Goal: Task Accomplishment & Management: Use online tool/utility

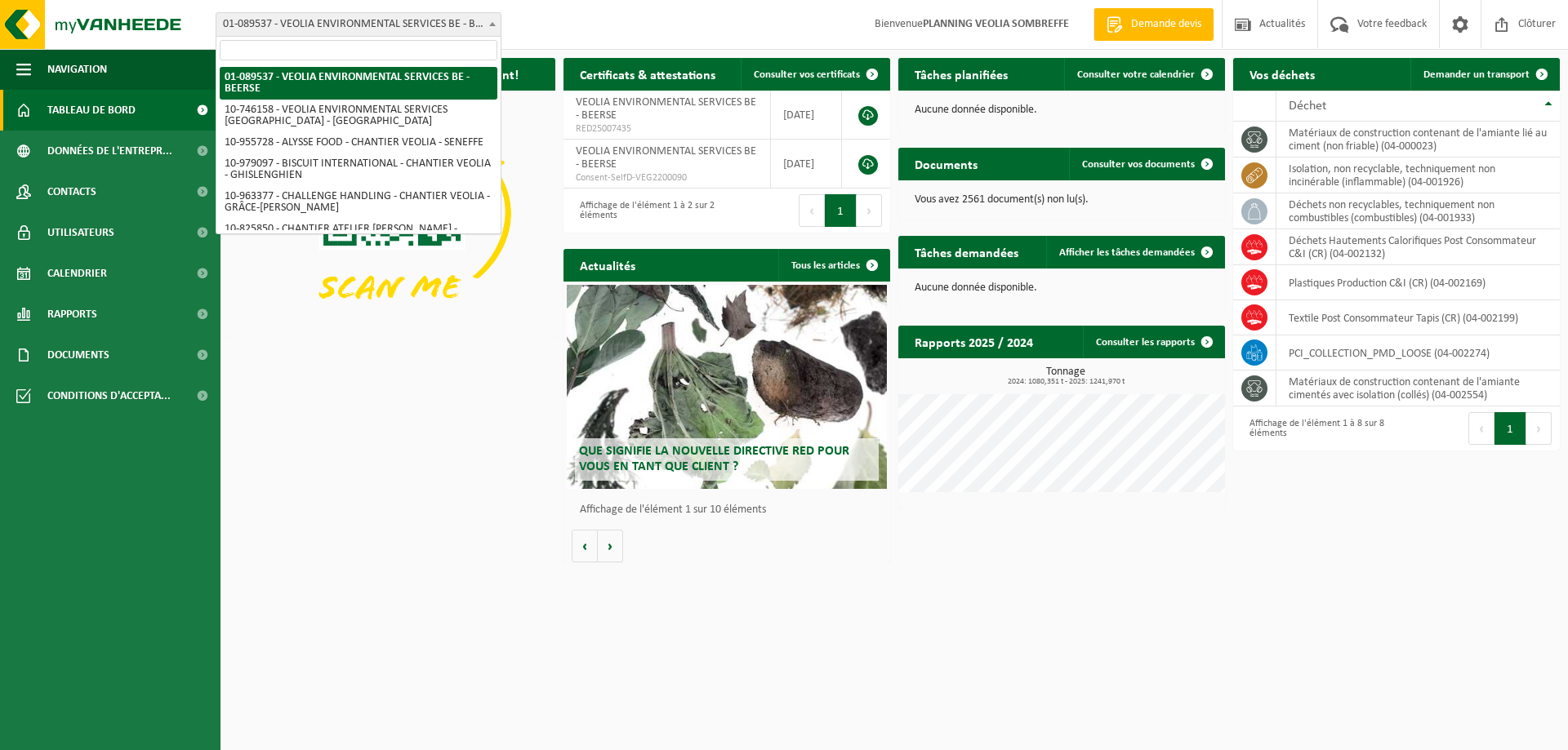
click at [433, 26] on span "01-089537 - VEOLIA ENVIRONMENTAL SERVICES BE - BEERSE" at bounding box center [358, 24] width 284 height 23
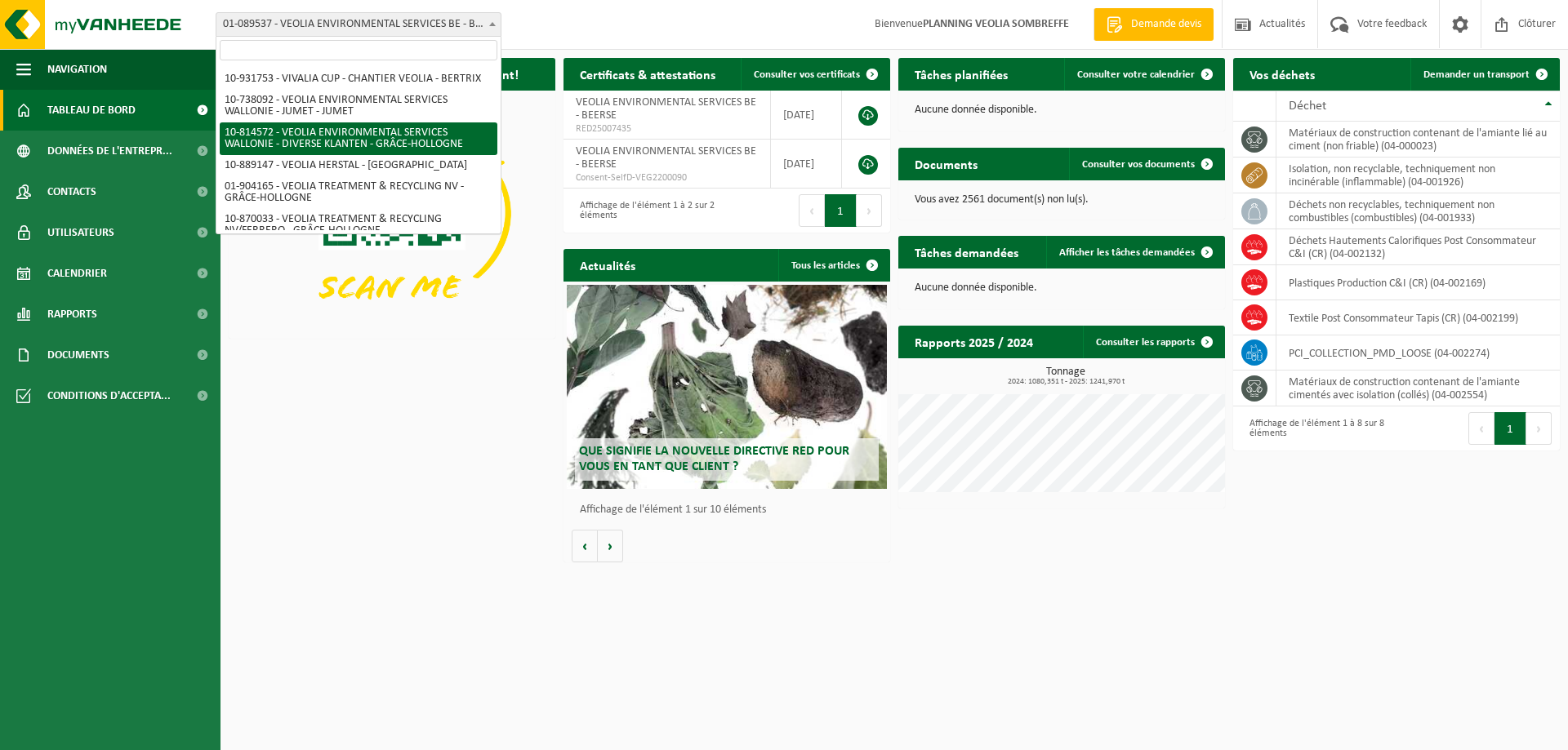
scroll to position [1120, 0]
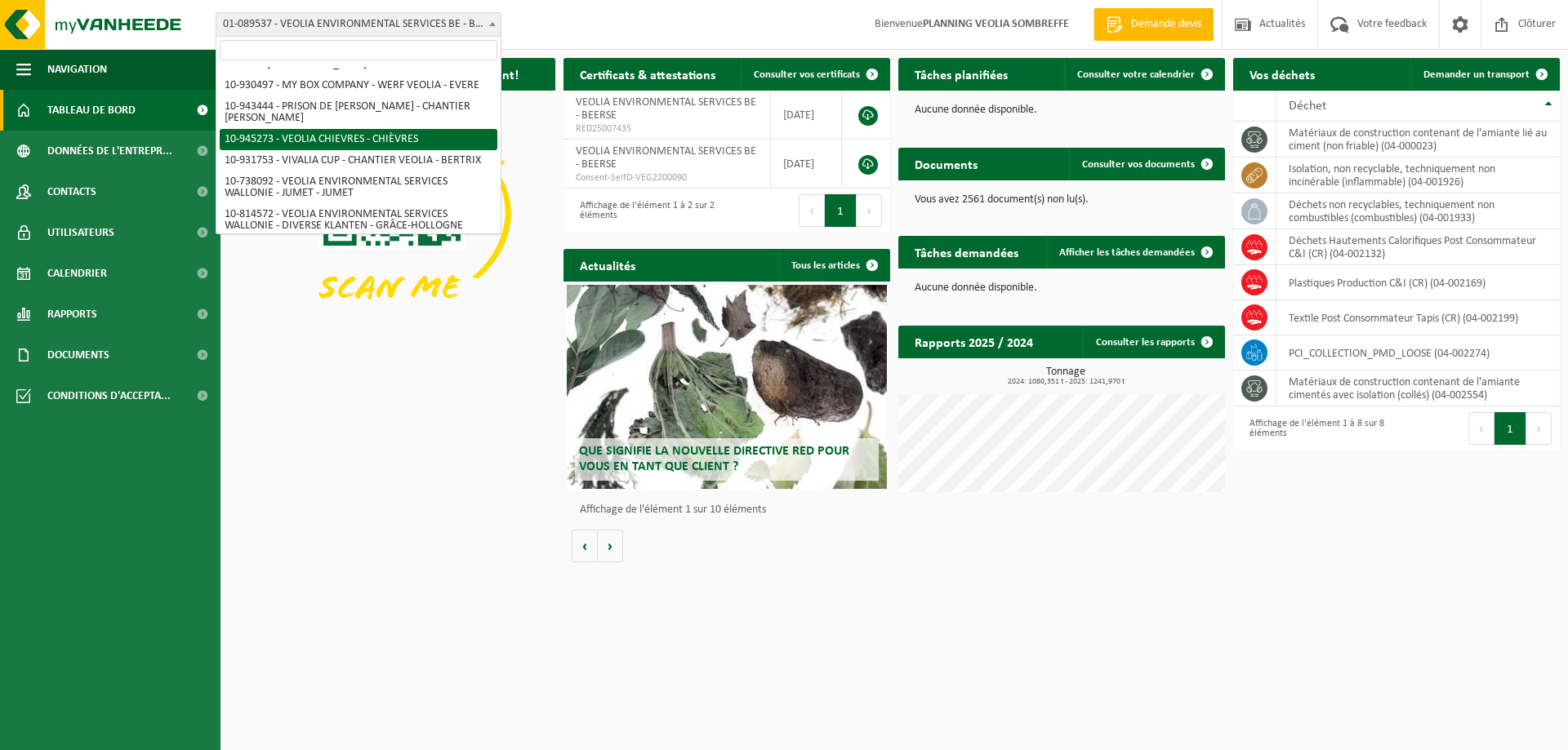
select select "141161"
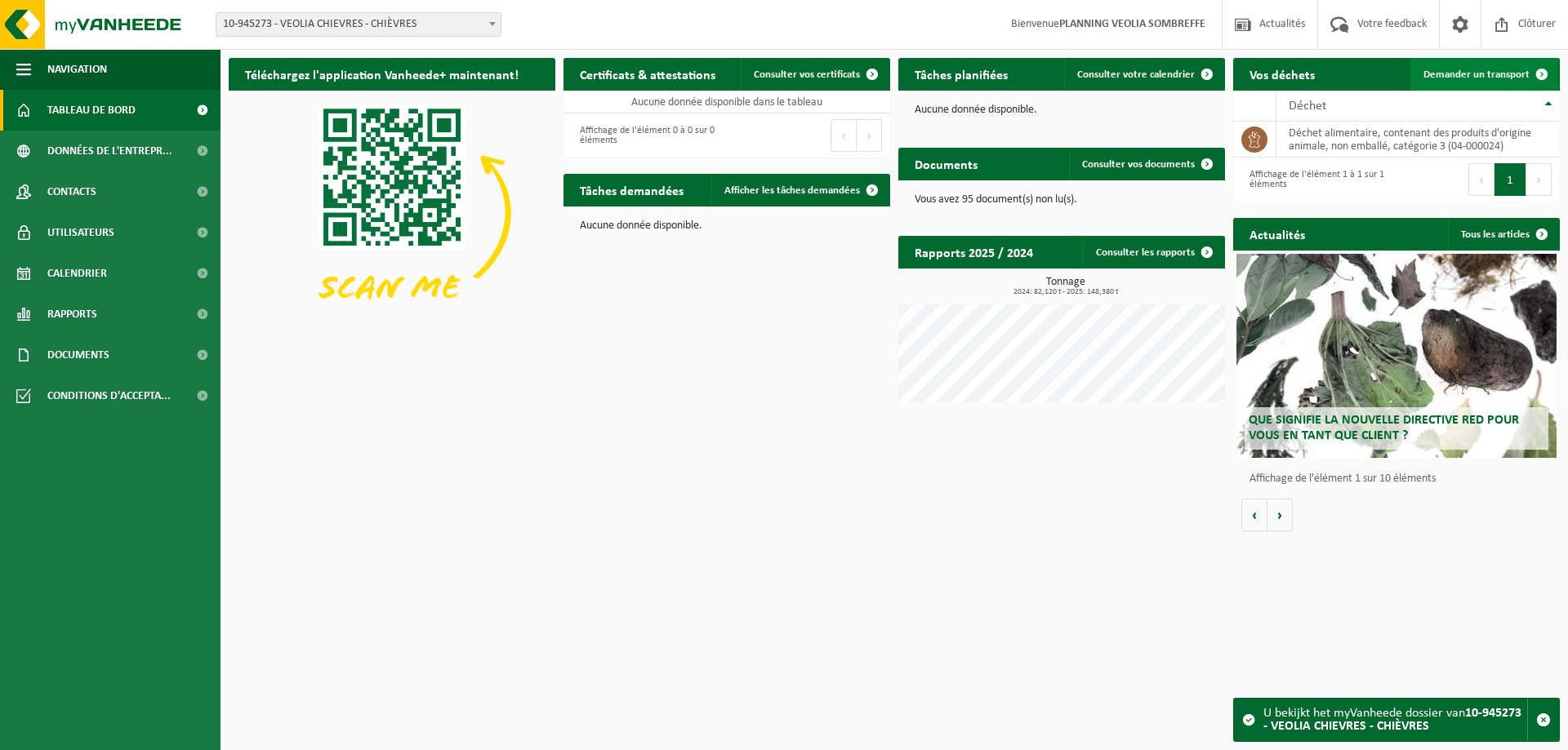
click at [1482, 70] on span "Demander un transport" at bounding box center [1475, 75] width 106 height 11
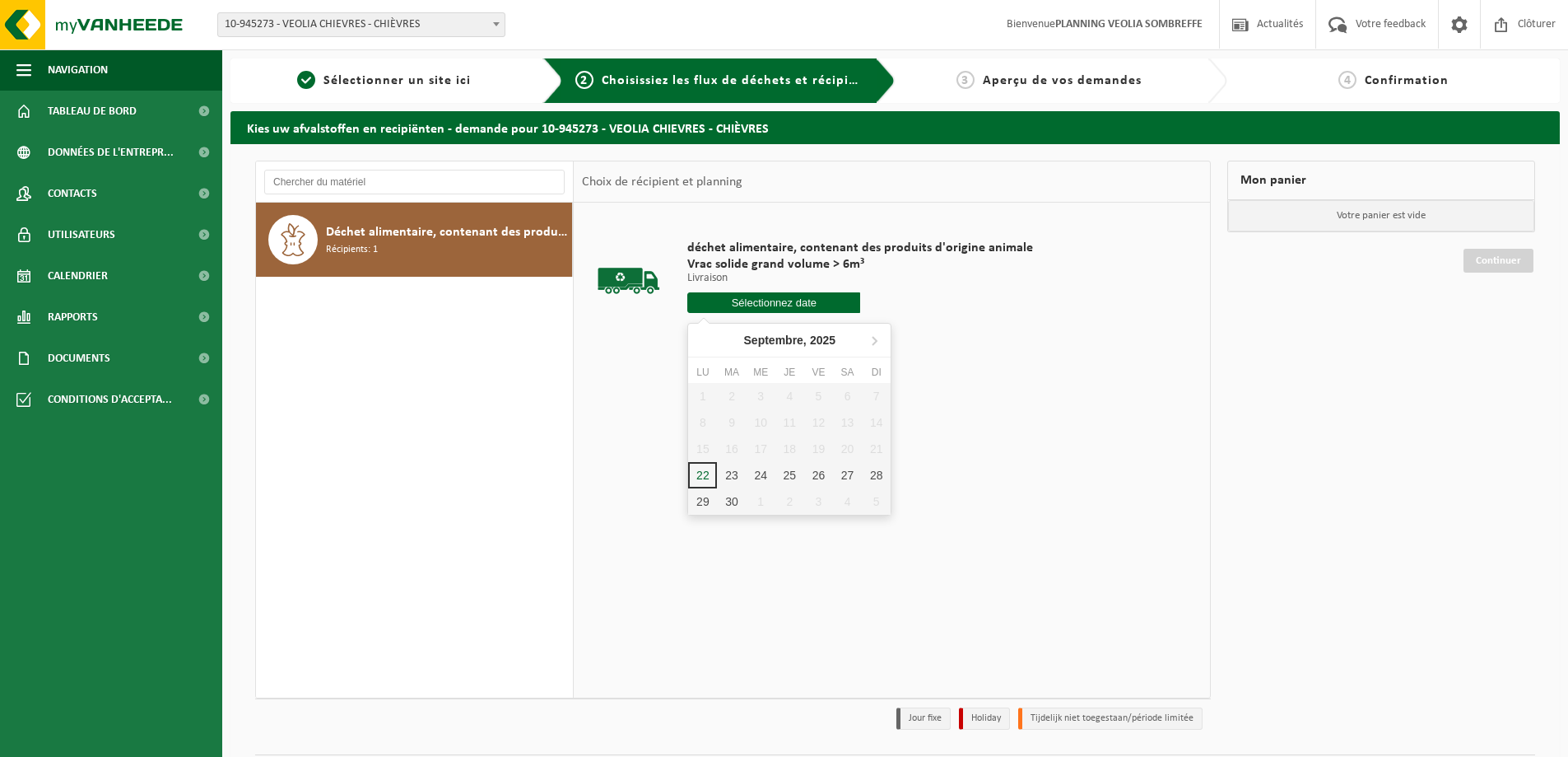
click at [739, 310] on input "text" at bounding box center [774, 302] width 173 height 21
click at [704, 470] on div "22" at bounding box center [703, 475] width 29 height 27
type input "à partir de 2025-09-22"
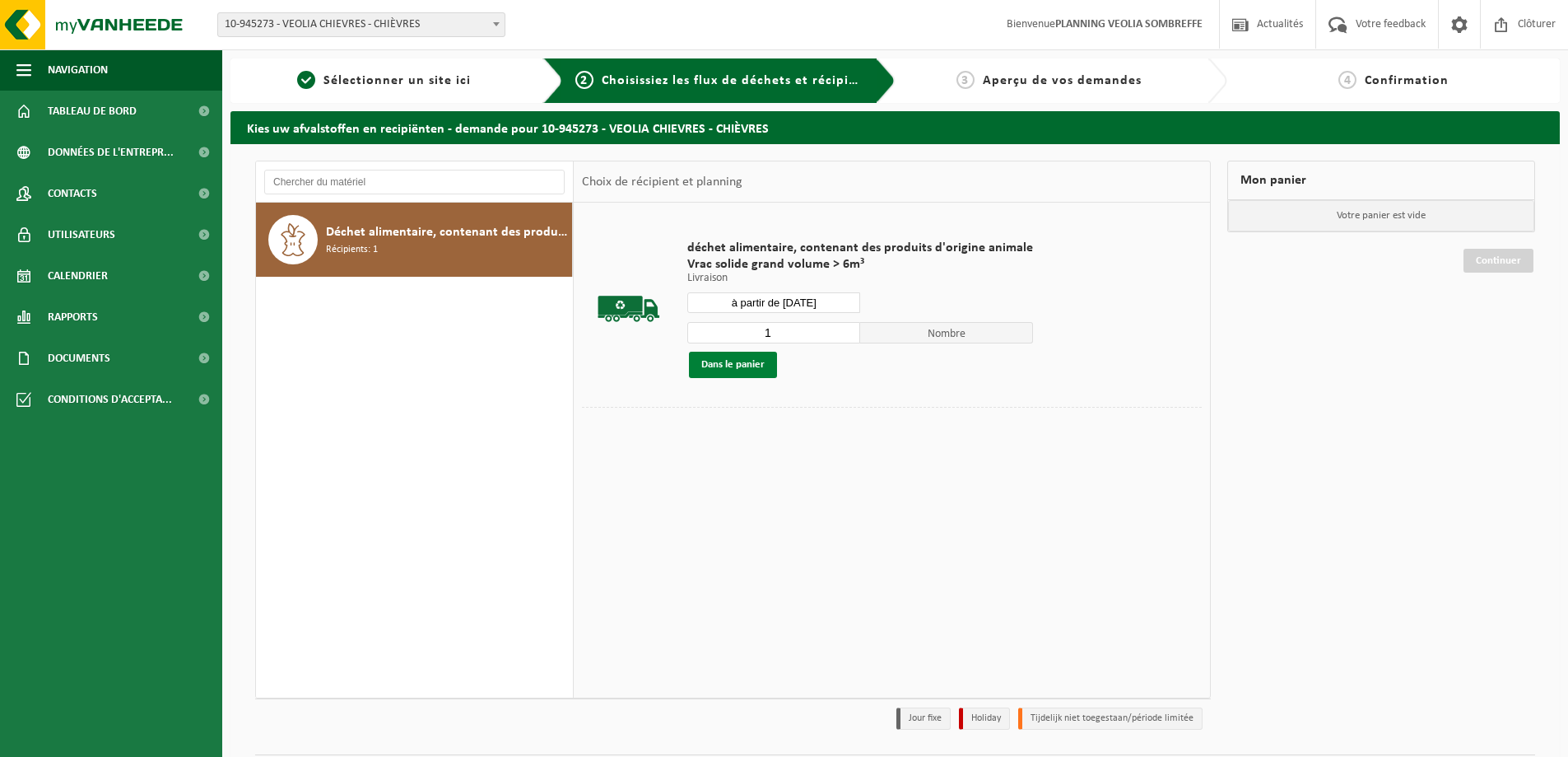
click at [716, 367] on button "Dans le panier" at bounding box center [733, 365] width 88 height 27
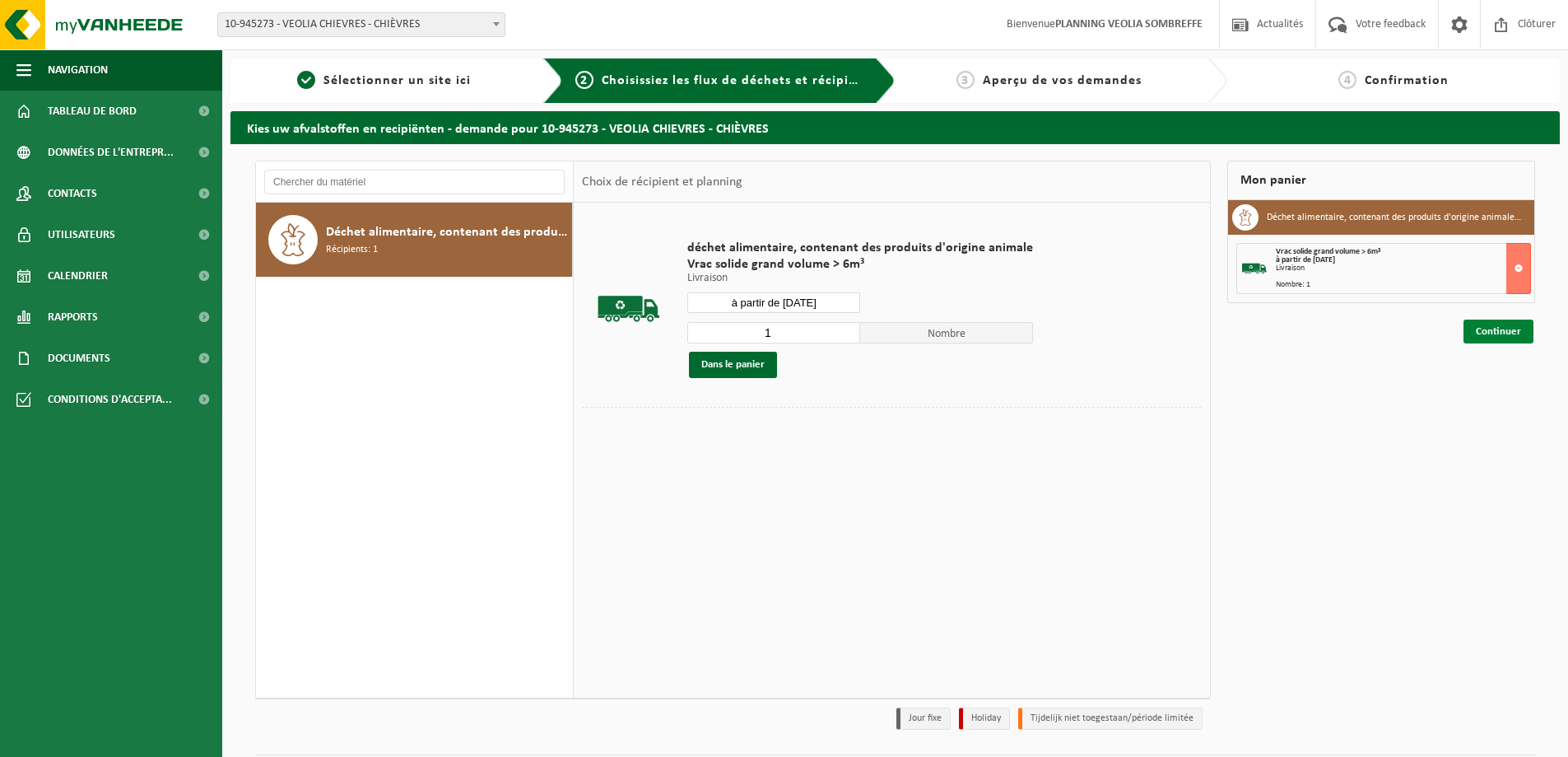
click at [1516, 334] on link "Continuer" at bounding box center [1499, 331] width 70 height 24
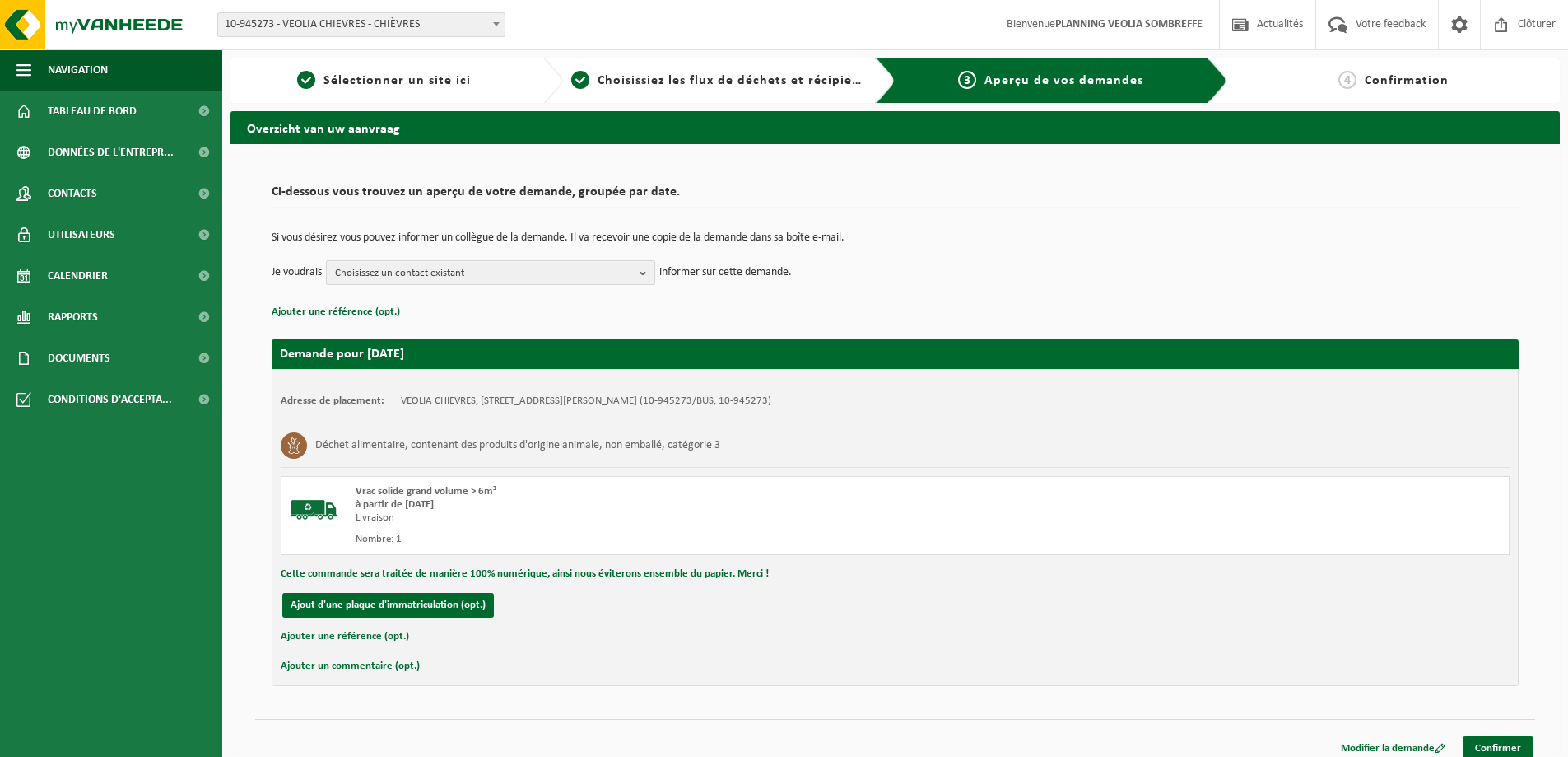
click at [584, 265] on span "Choisissez un contact existant" at bounding box center [484, 273] width 298 height 25
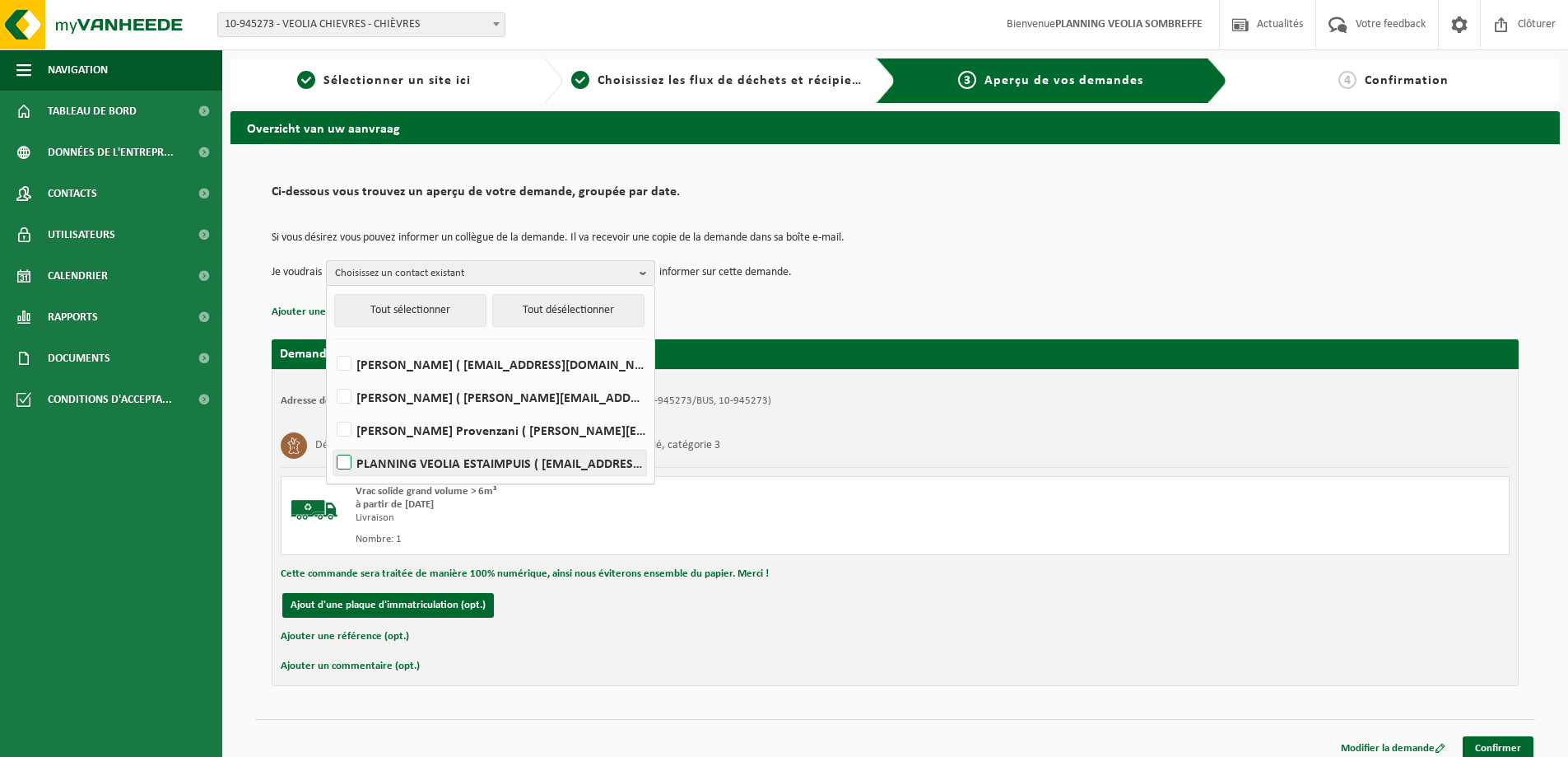
click at [549, 452] on label "PLANNING VEOLIA ESTAIMPUIS ( be.ves.dispatch.estaimpuis.all@veolia.com )" at bounding box center [490, 462] width 313 height 25
click at [331, 443] on input "PLANNING VEOLIA ESTAIMPUIS ( be.ves.dispatch.estaimpuis.all@veolia.com )" at bounding box center [330, 442] width 1 height 1
checkbox input "true"
click at [1063, 226] on div "Si vous désirez vous pouvez informer un collègue de la demande. Il va recevoir …" at bounding box center [894, 259] width 1247 height 86
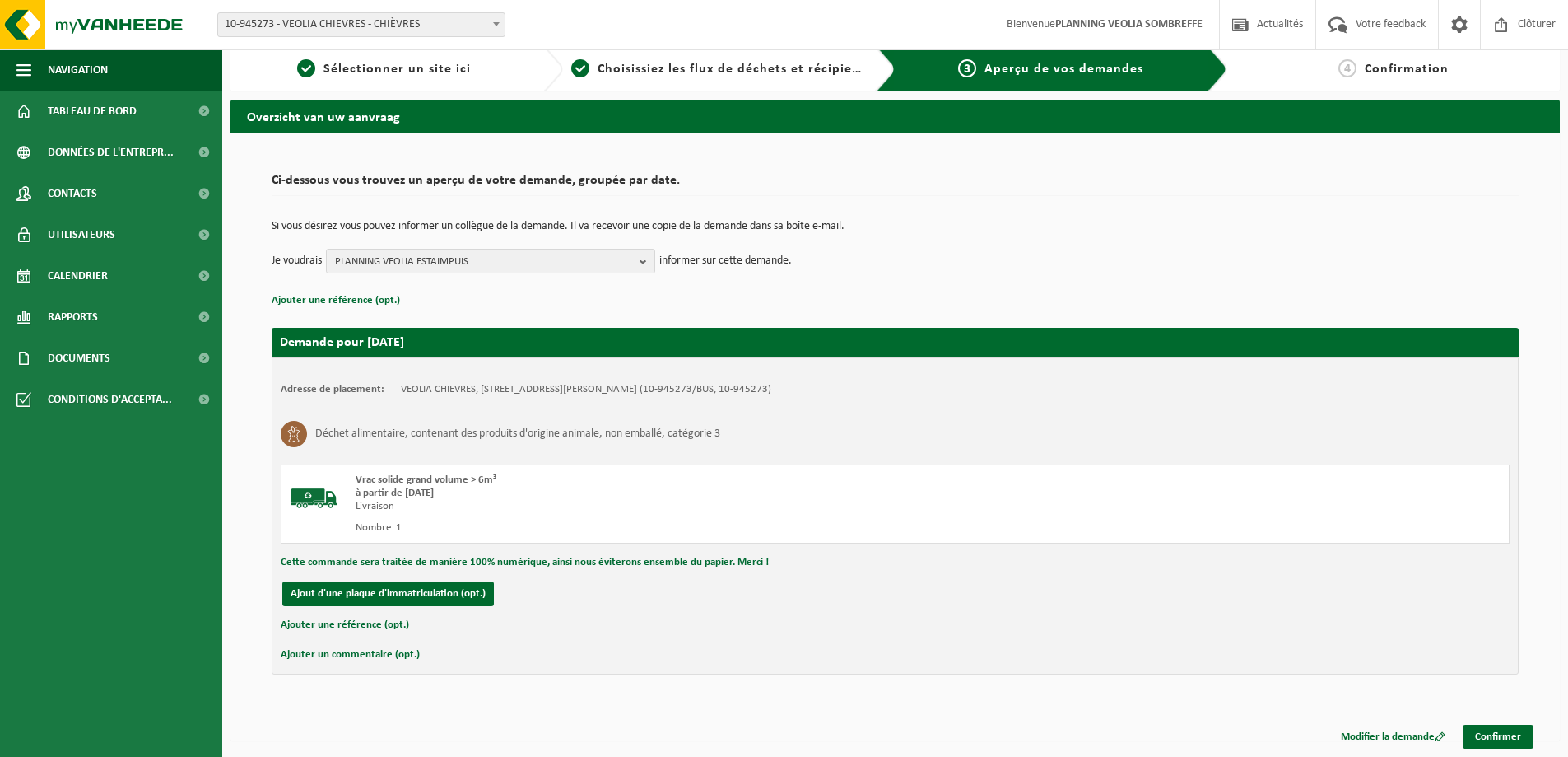
scroll to position [12, 0]
click at [1518, 732] on link "Confirmer" at bounding box center [1498, 736] width 71 height 24
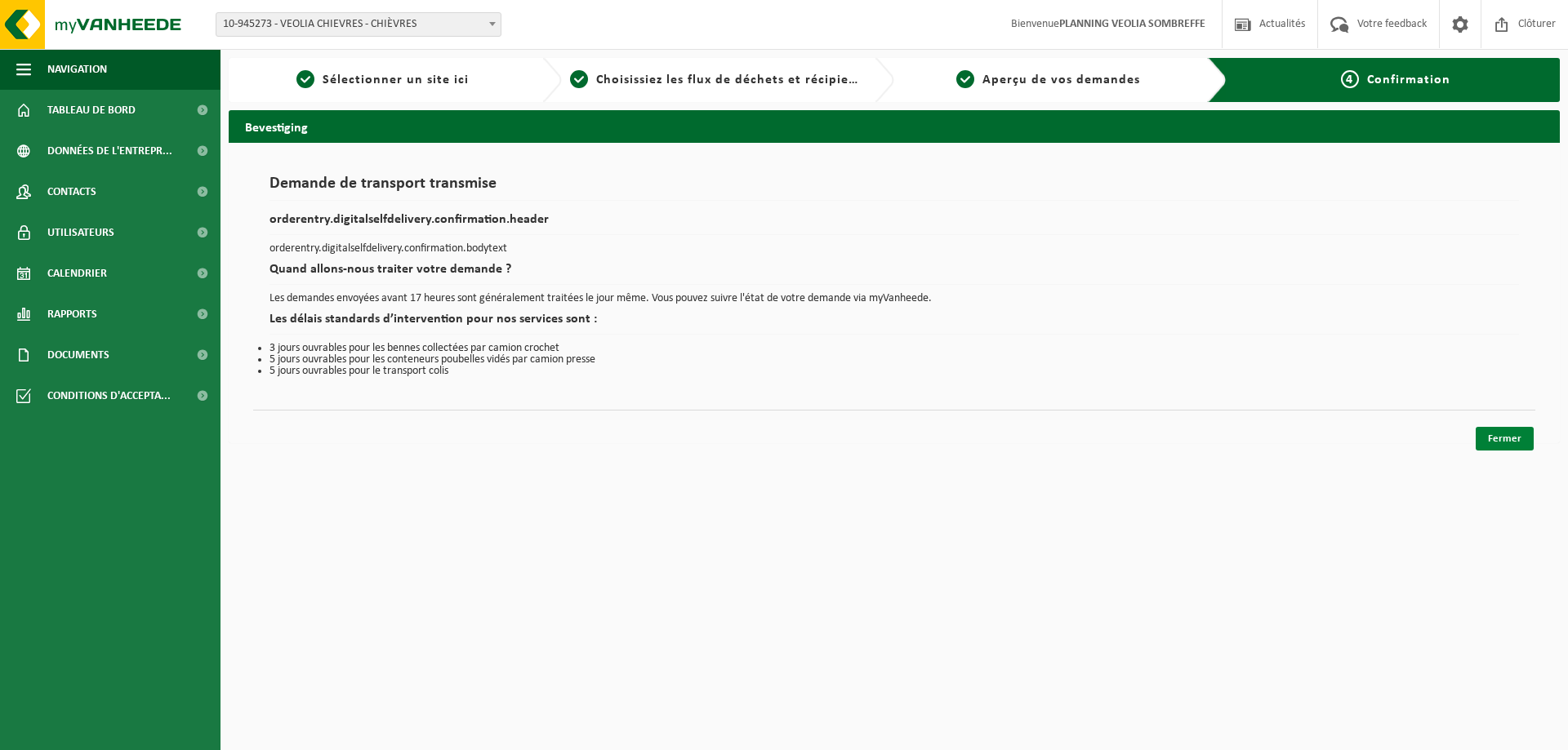
click at [1532, 439] on link "Fermer" at bounding box center [1504, 439] width 58 height 24
